Goal: Information Seeking & Learning: Learn about a topic

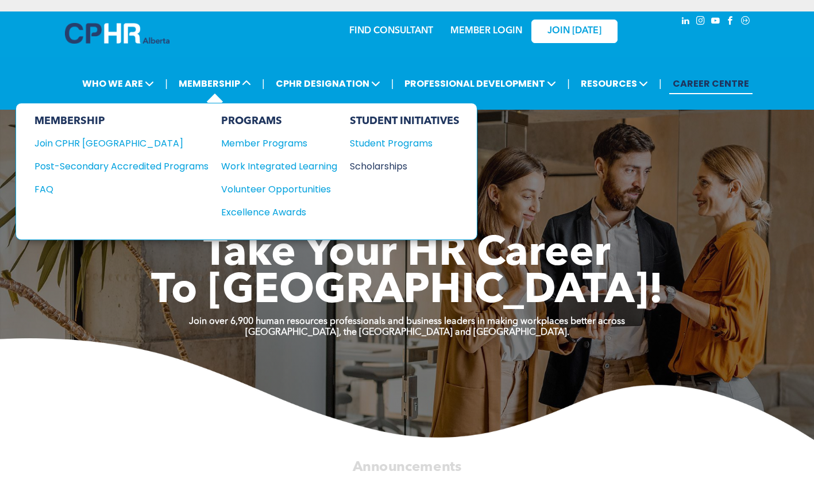
click at [366, 165] on div "Scholarships" at bounding box center [399, 166] width 99 height 14
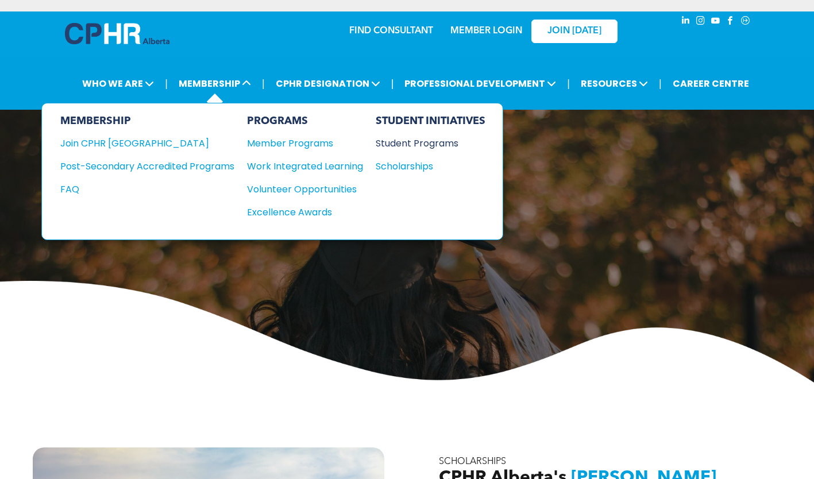
click at [416, 146] on div "Student Programs" at bounding box center [425, 143] width 99 height 14
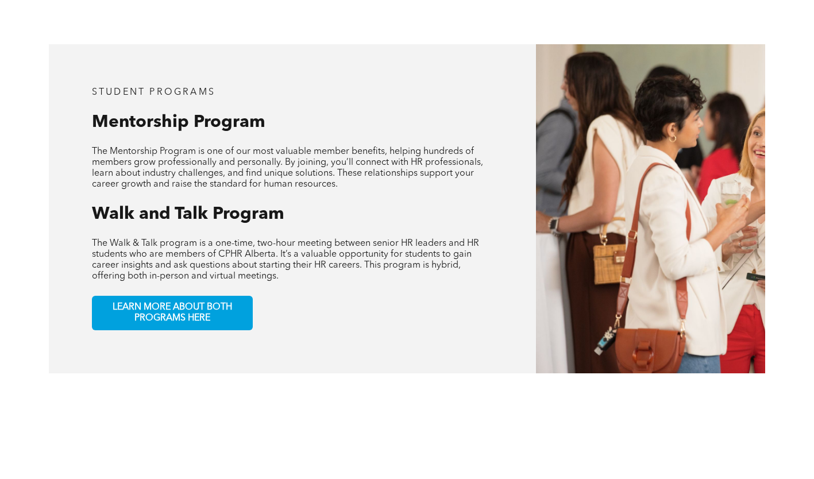
scroll to position [575, 0]
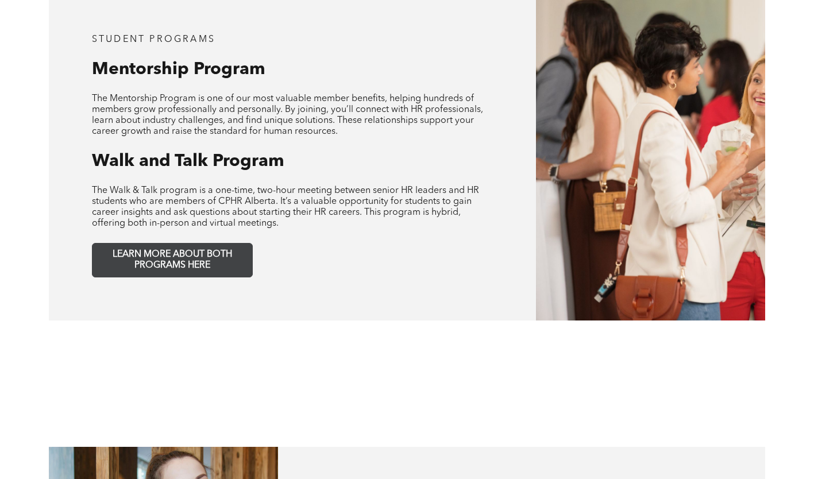
click at [212, 249] on span "LEARN MORE ABOUT BOTH PROGRAMS HERE" at bounding box center [173, 260] width 152 height 22
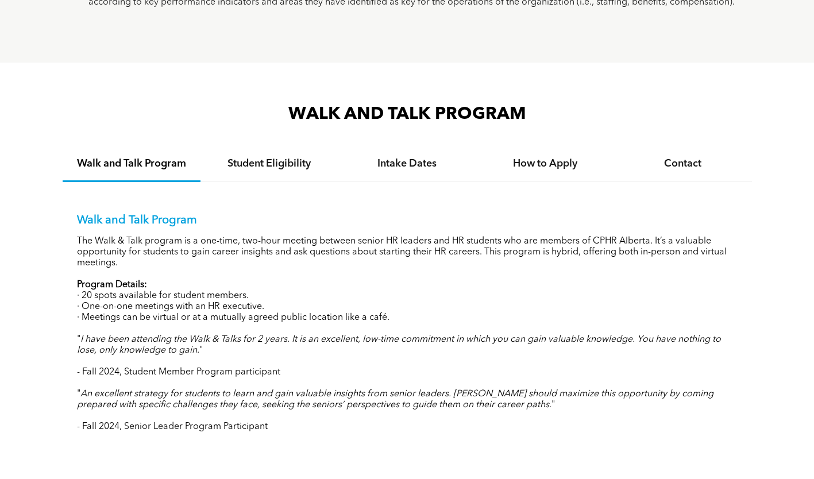
scroll to position [1092, 0]
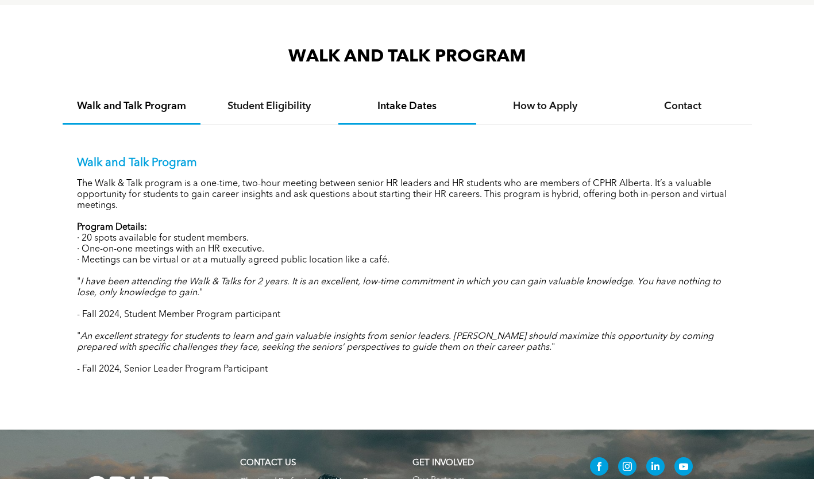
click at [422, 113] on div "Intake Dates" at bounding box center [407, 107] width 138 height 35
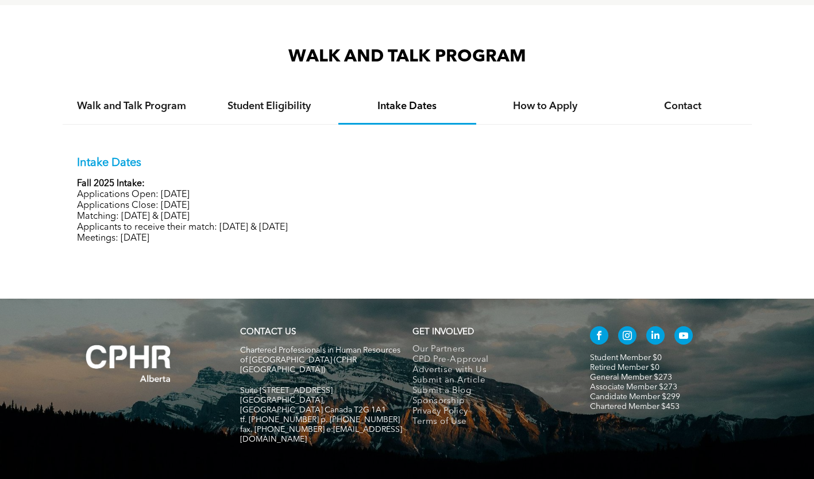
drag, startPoint x: 240, startPoint y: 205, endPoint x: 79, endPoint y: 205, distance: 160.9
click at [79, 205] on p "Applications Close: [DATE]" at bounding box center [407, 206] width 661 height 11
copy p "Applications Close: [DATE]"
click at [155, 106] on h4 "Walk and Talk Program" at bounding box center [131, 106] width 117 height 13
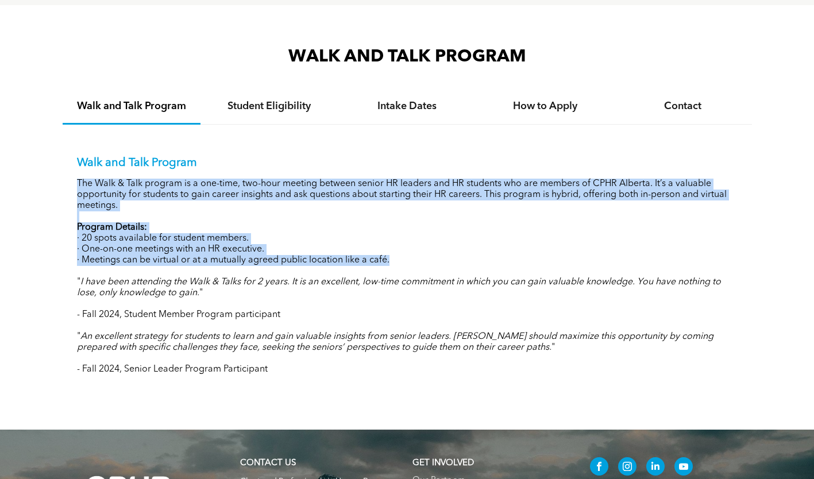
drag, startPoint x: 402, startPoint y: 260, endPoint x: 70, endPoint y: 175, distance: 342.8
click at [70, 175] on div "Walk and Talk Program The Walk & Talk program is a one-time, two-hour meeting b…" at bounding box center [408, 257] width 690 height 265
copy div "The Walk & Talk program is a one-time, two-hour meeting between senior HR leade…"
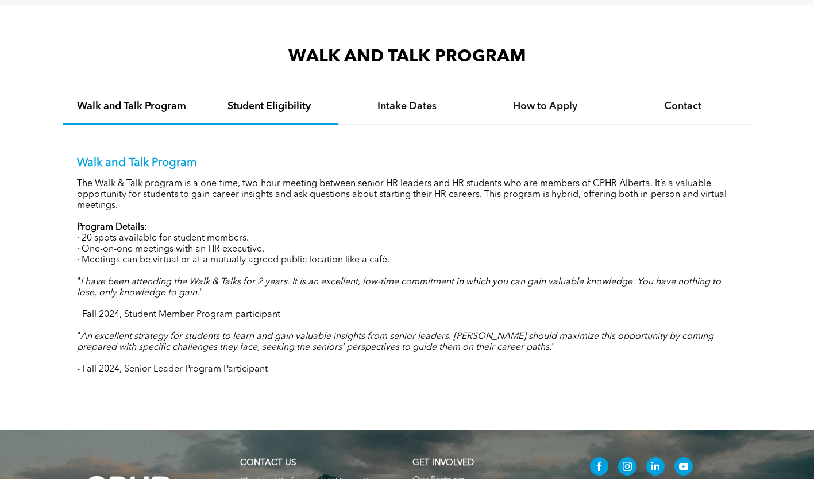
click at [298, 112] on h4 "Student Eligibility" at bounding box center [269, 106] width 117 height 13
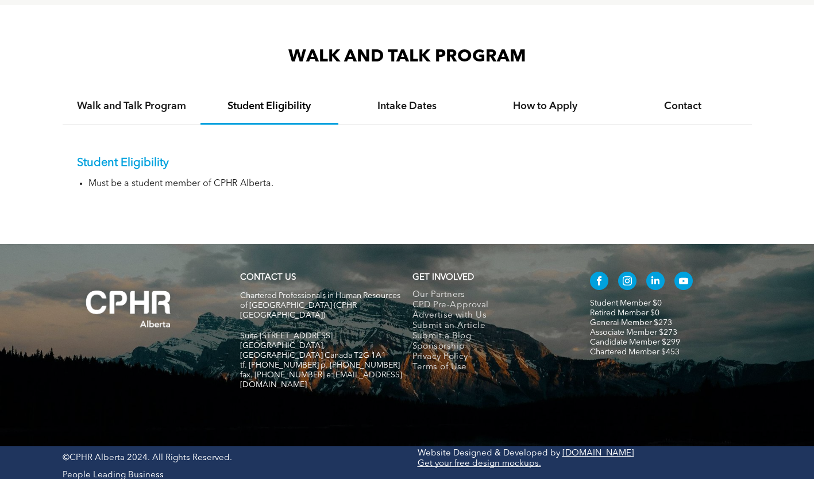
scroll to position [1074, 0]
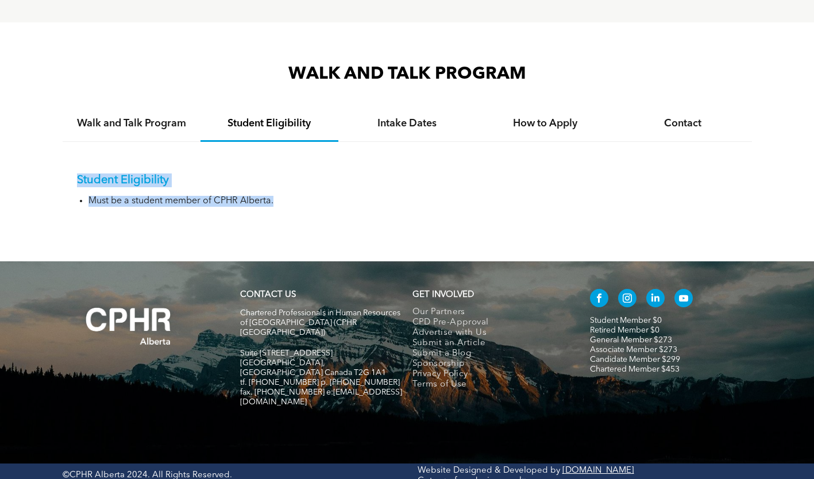
drag, startPoint x: 276, startPoint y: 201, endPoint x: 60, endPoint y: 171, distance: 218.6
click at [60, 171] on div "WALK AND TALK PROGRAM Walk and Talk Program Student Eligibility Intake Dates Ho…" at bounding box center [407, 141] width 814 height 239
copy div "Student Eligibility Must be a student member of CPHR Alberta."
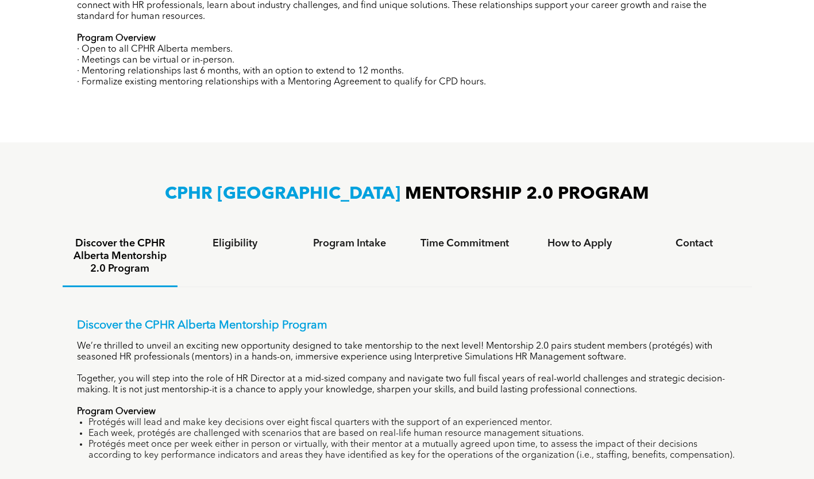
scroll to position [557, 0]
